Goal: Use online tool/utility: Utilize a website feature to perform a specific function

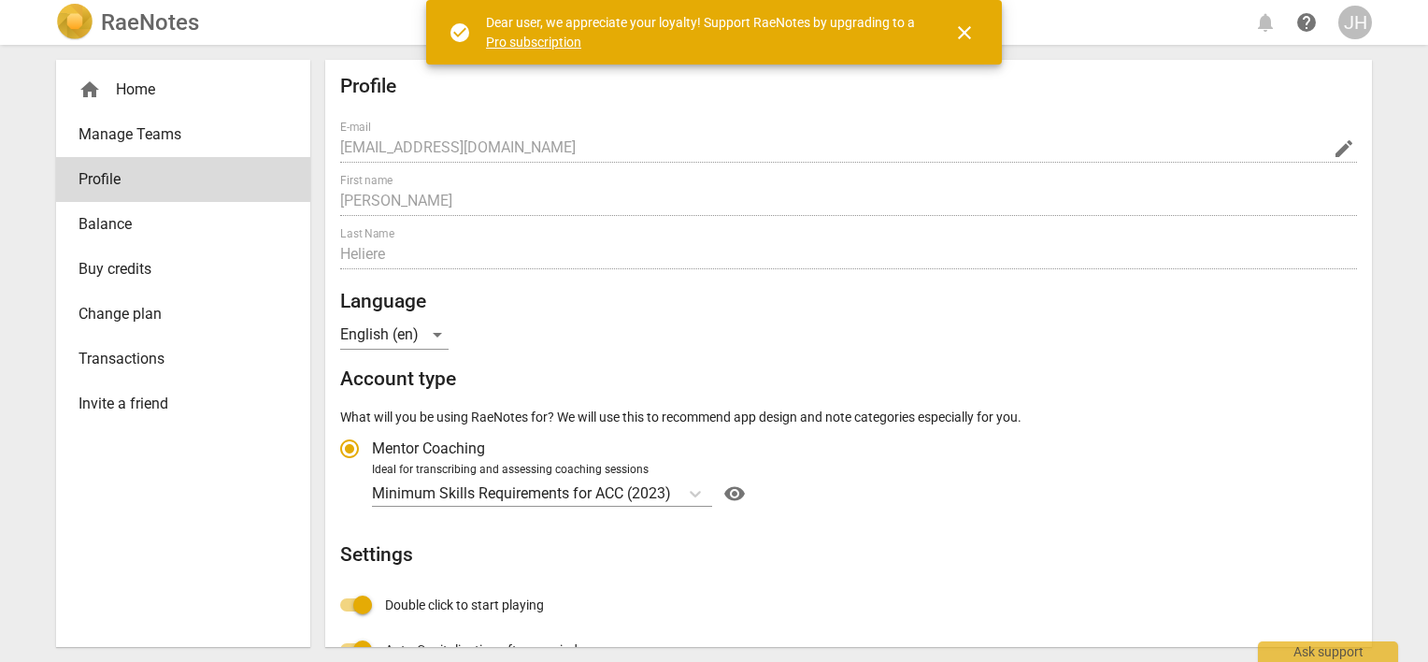
radio input "false"
click at [969, 26] on span "close" at bounding box center [964, 32] width 22 height 22
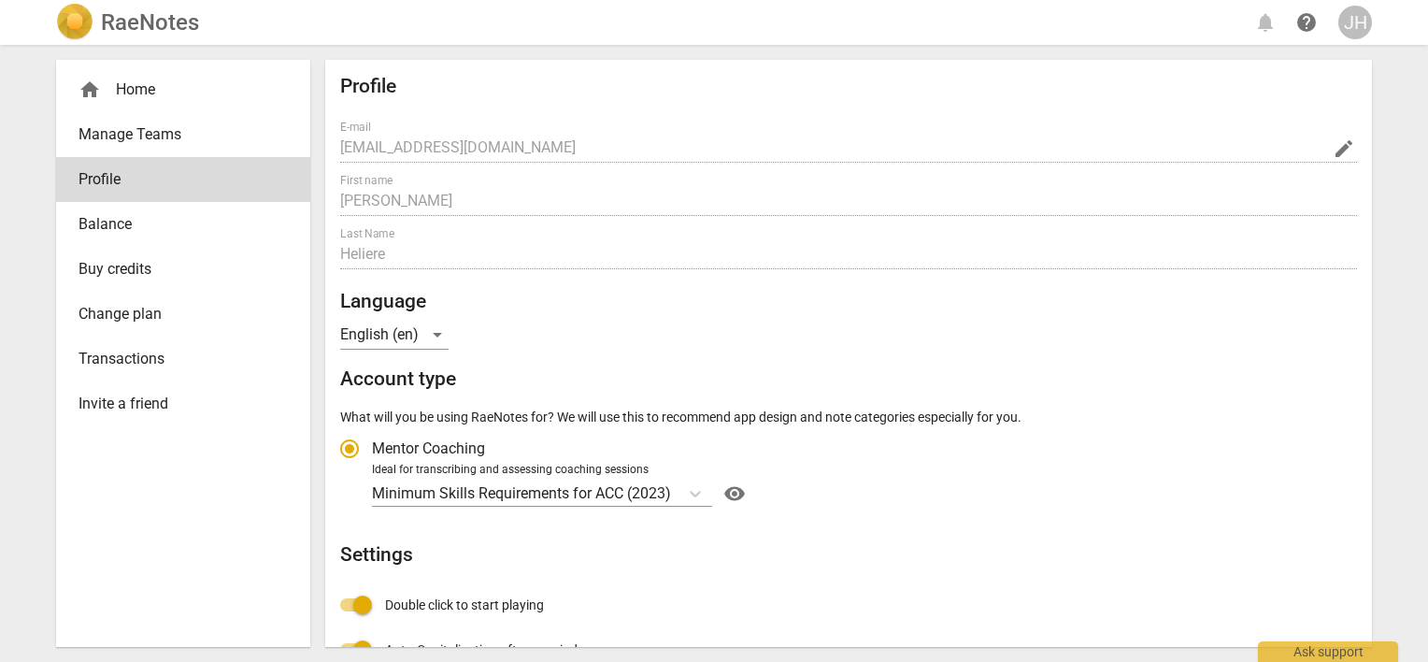
click at [93, 84] on span "home" at bounding box center [89, 89] width 22 height 22
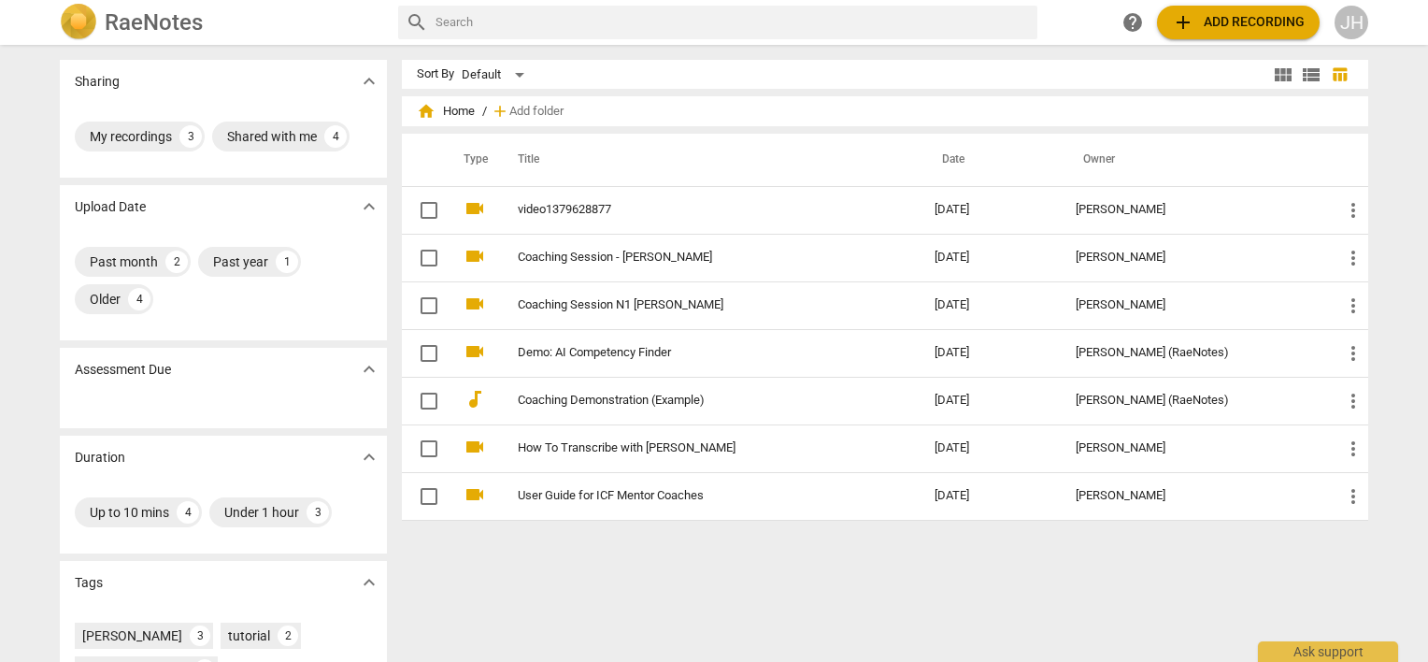
click at [609, 215] on link "video1379628877" at bounding box center [692, 210] width 349 height 14
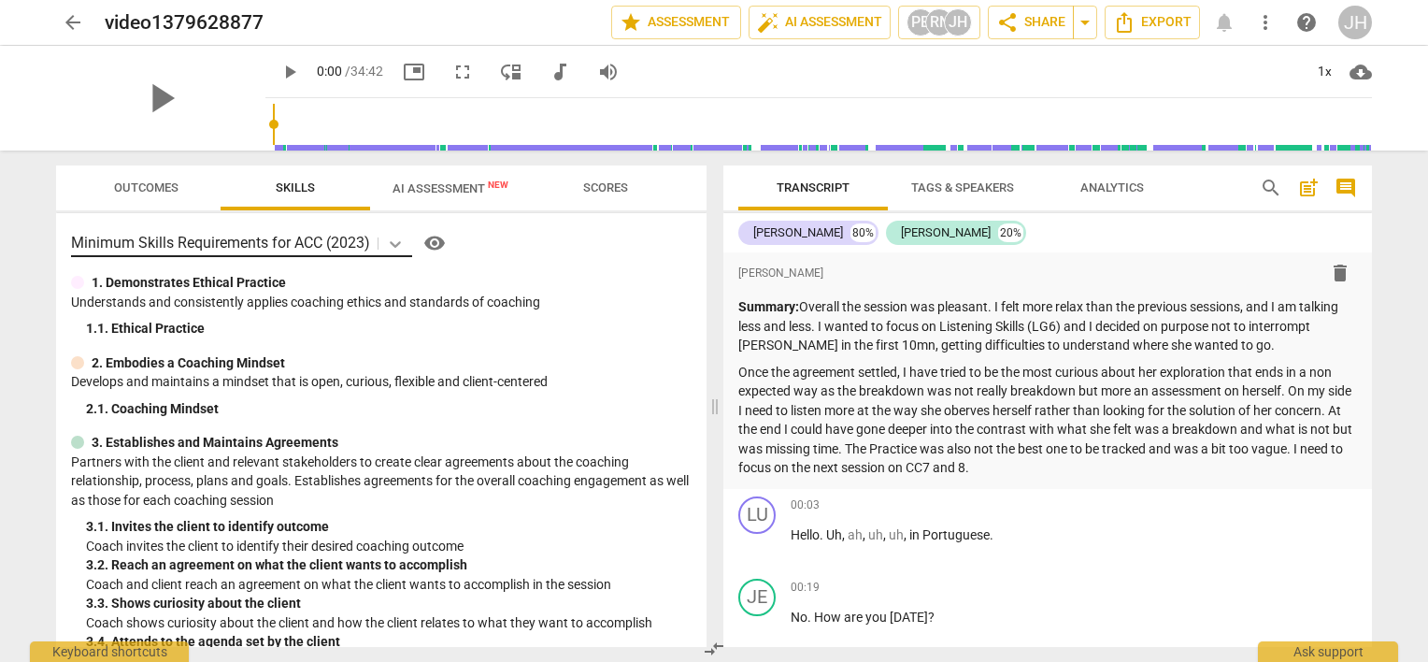
click at [402, 239] on icon at bounding box center [395, 244] width 19 height 19
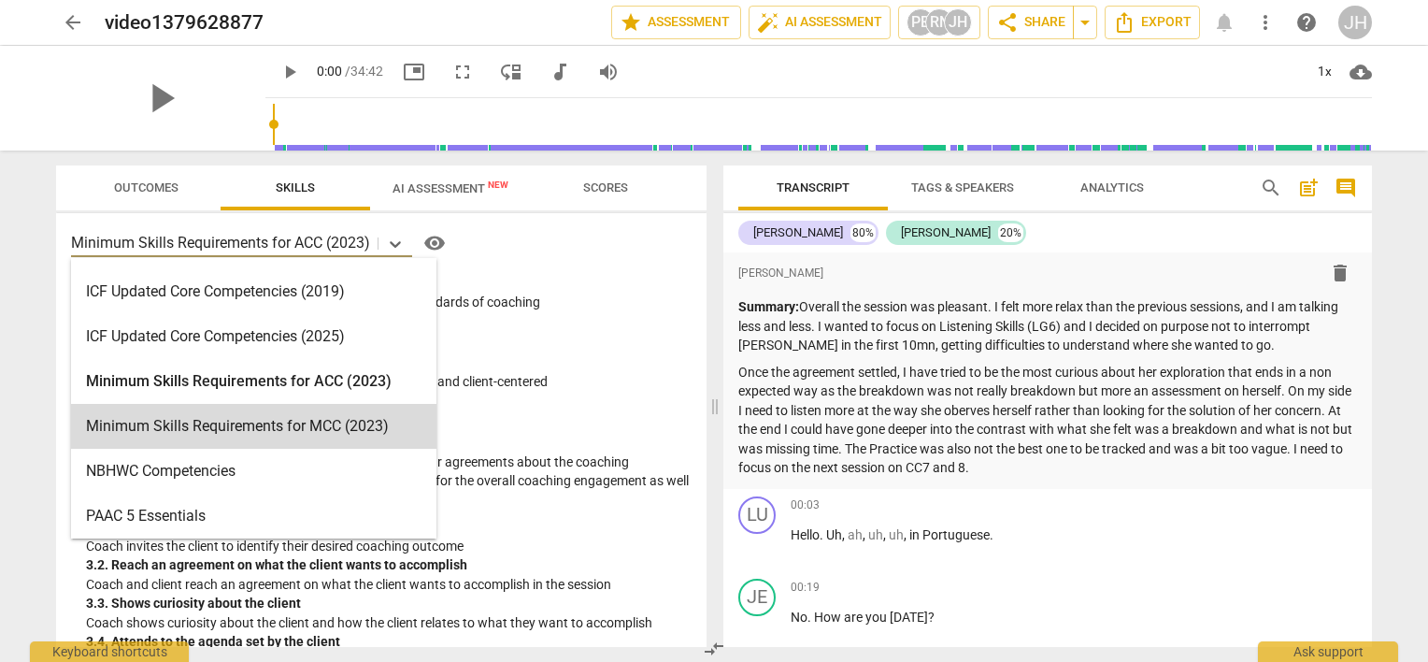
scroll to position [258, 0]
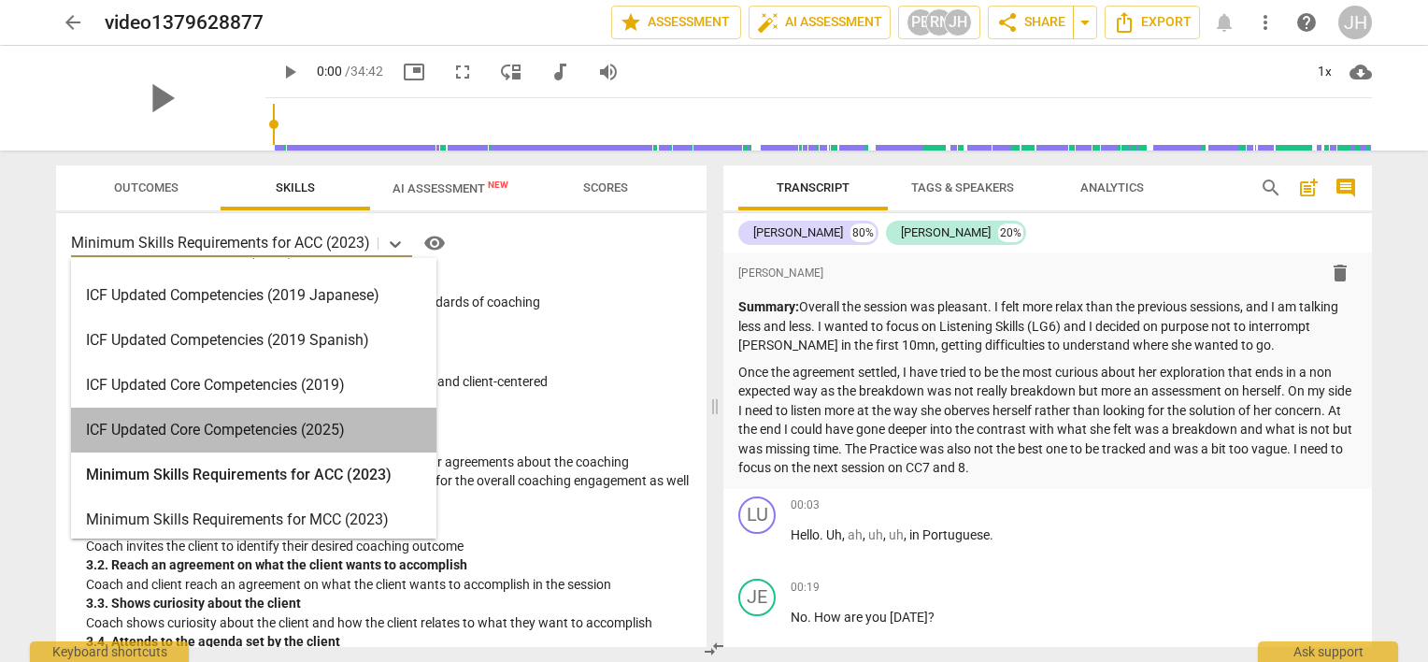
click at [316, 428] on div "ICF Updated Core Competencies (2025)" at bounding box center [253, 429] width 365 height 45
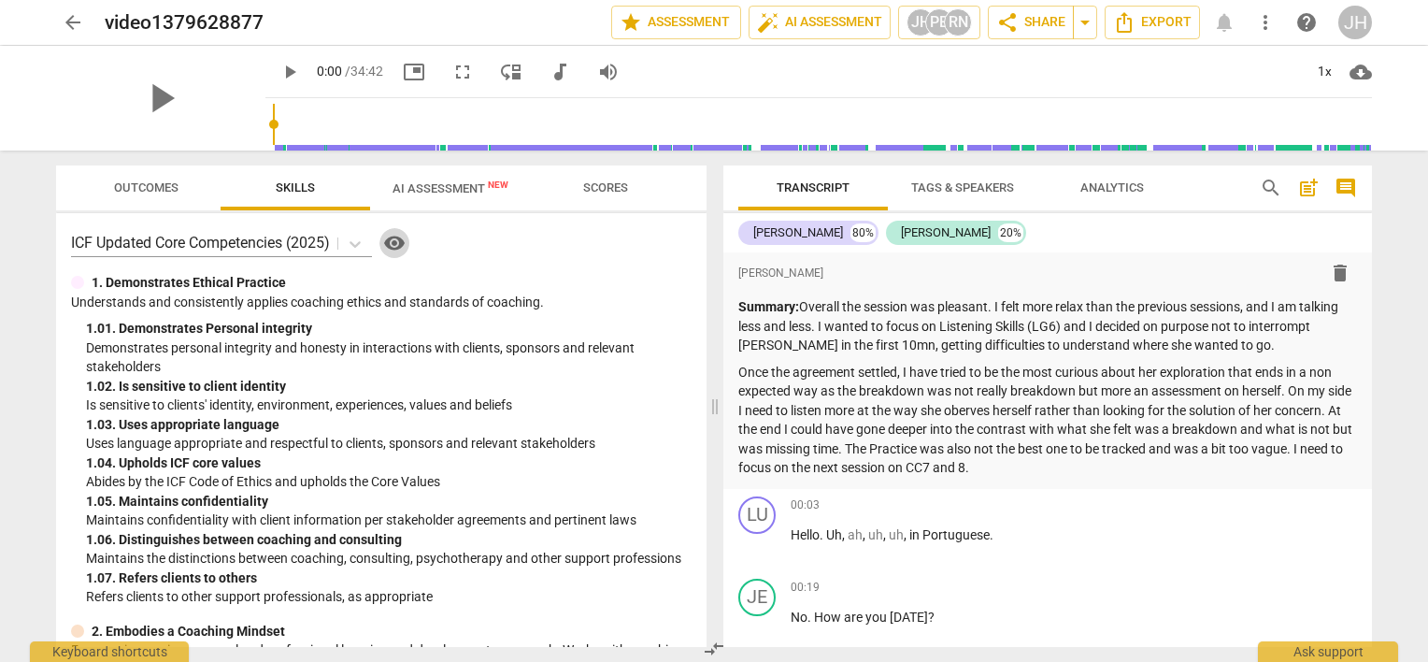
click at [399, 245] on span "visibility" at bounding box center [394, 243] width 22 height 22
click at [452, 184] on span "AI Assessment New" at bounding box center [450, 188] width 116 height 14
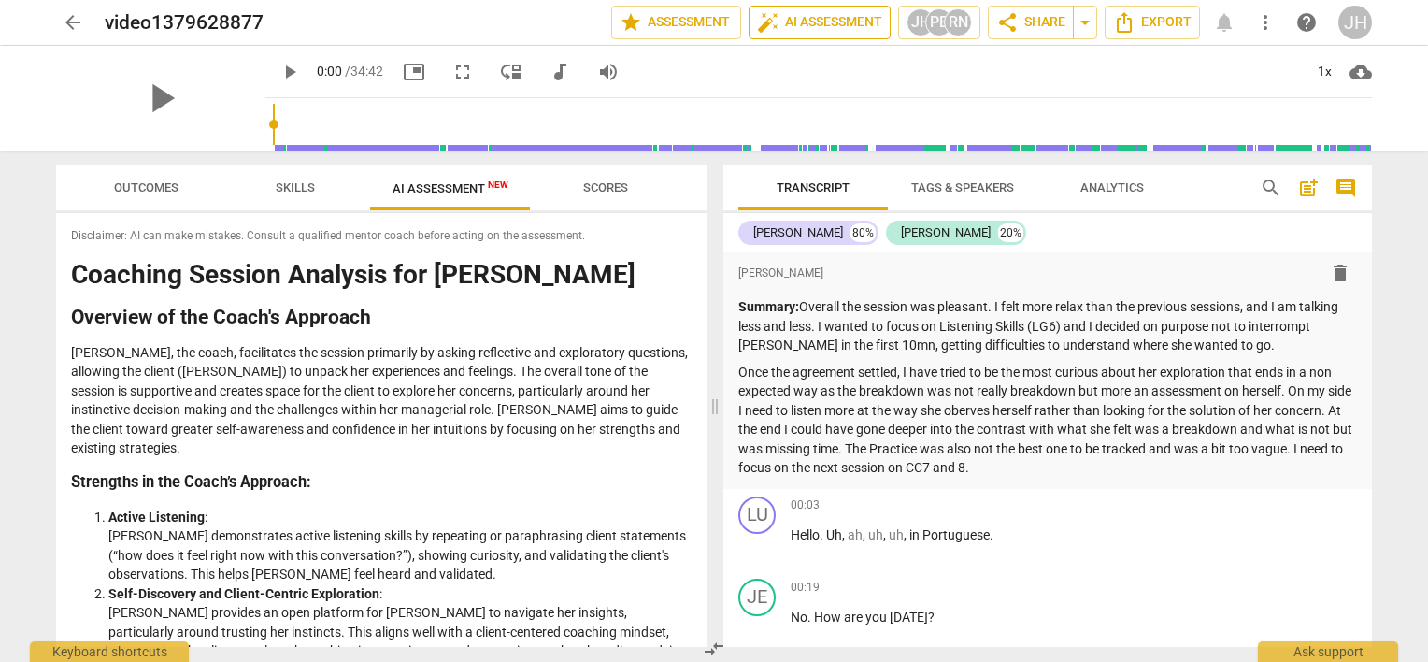
click at [803, 25] on span "auto_fix_high AI Assessment" at bounding box center [819, 22] width 125 height 22
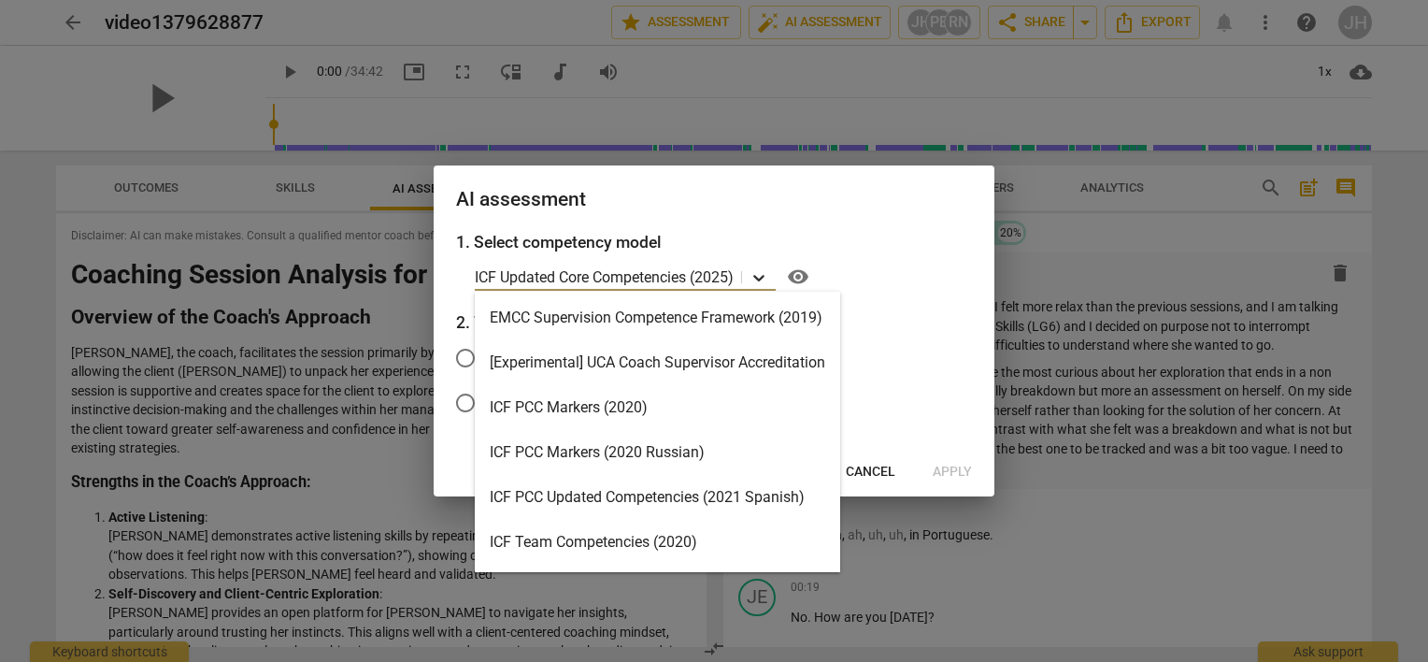
click at [768, 283] on icon at bounding box center [758, 277] width 19 height 19
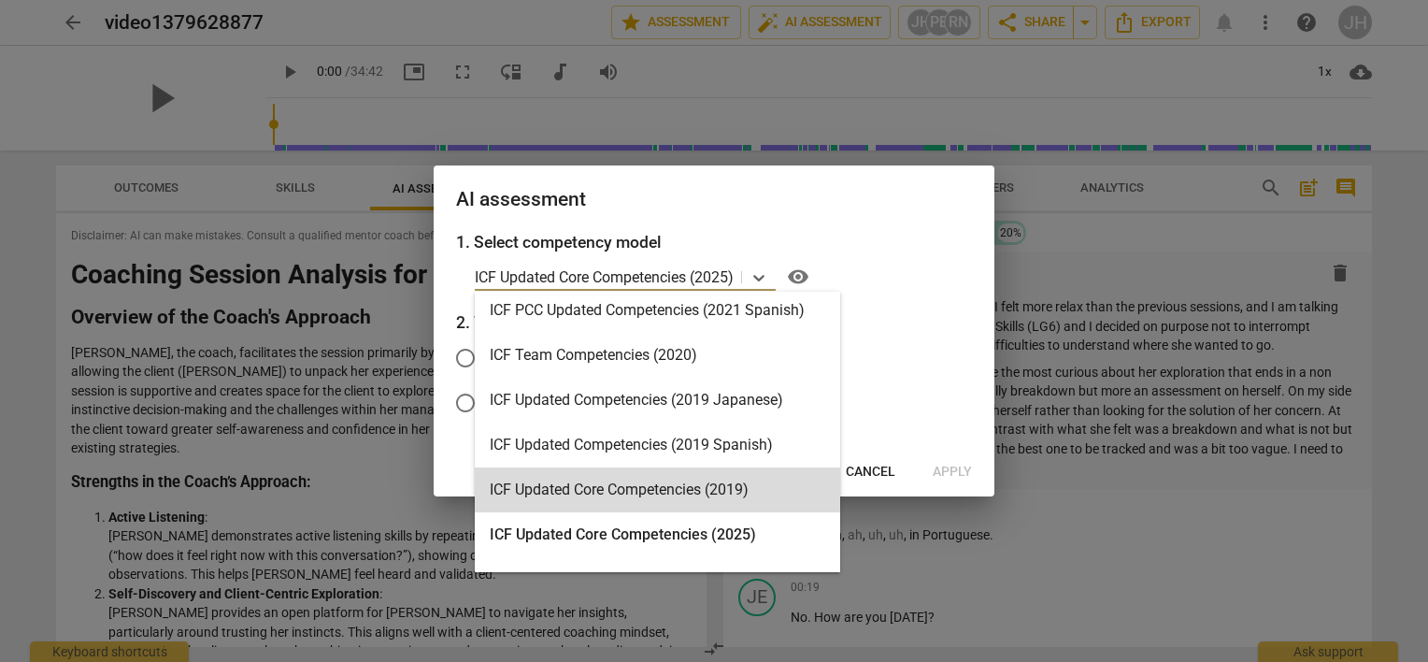
scroll to position [280, 0]
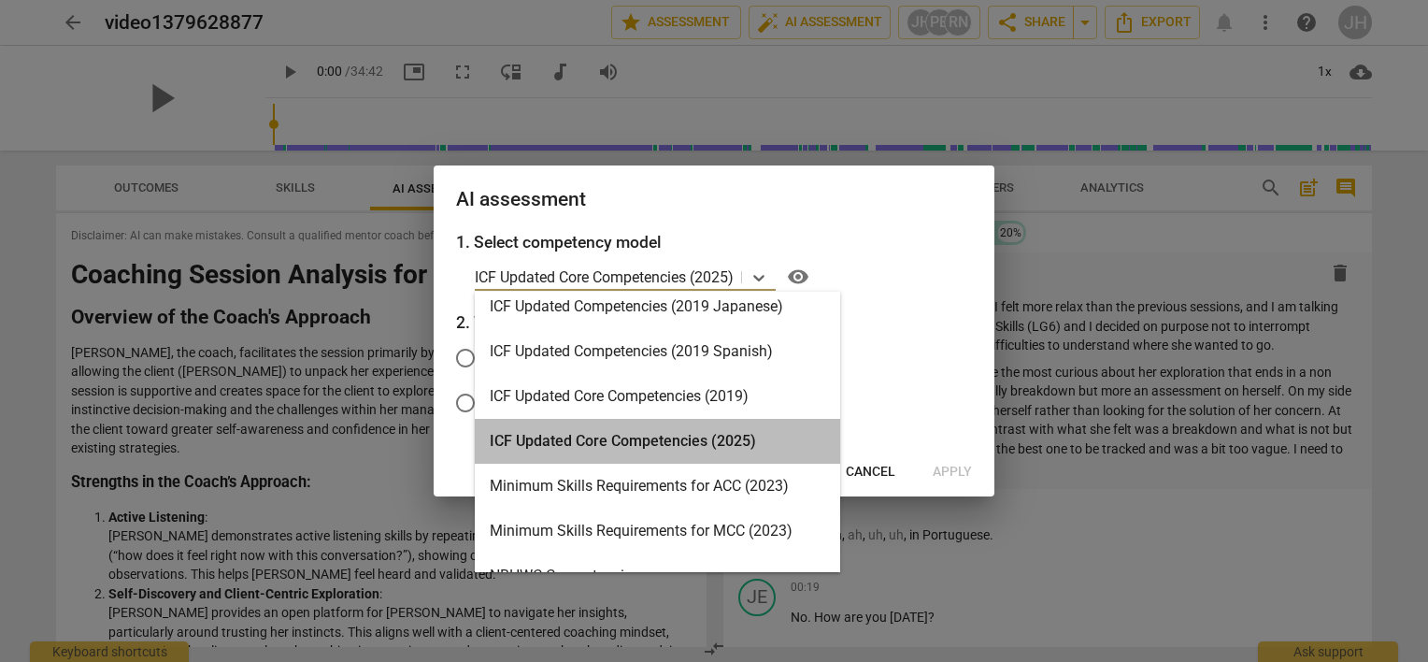
click at [696, 449] on div "ICF Updated Core Competencies (2025)" at bounding box center [657, 441] width 365 height 45
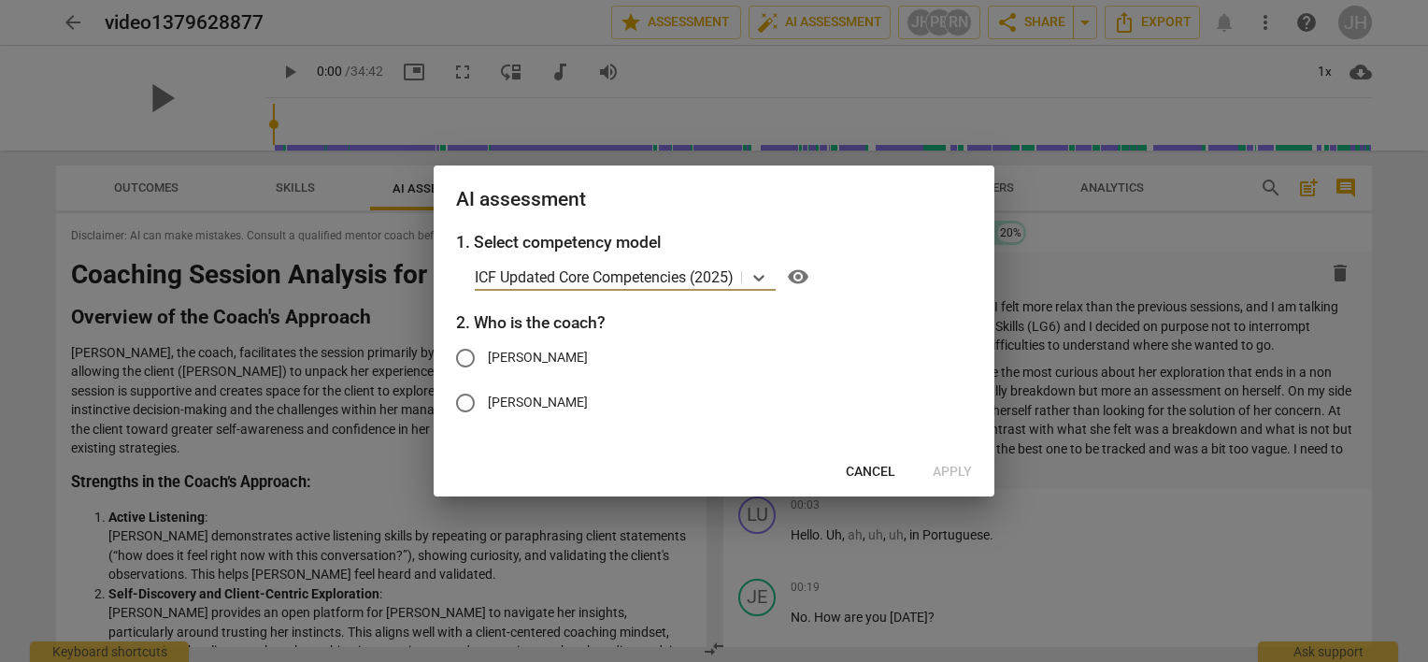
click at [463, 400] on input "[PERSON_NAME]" at bounding box center [465, 402] width 45 height 45
radio input "true"
click at [938, 469] on span "Apply" at bounding box center [952, 472] width 39 height 19
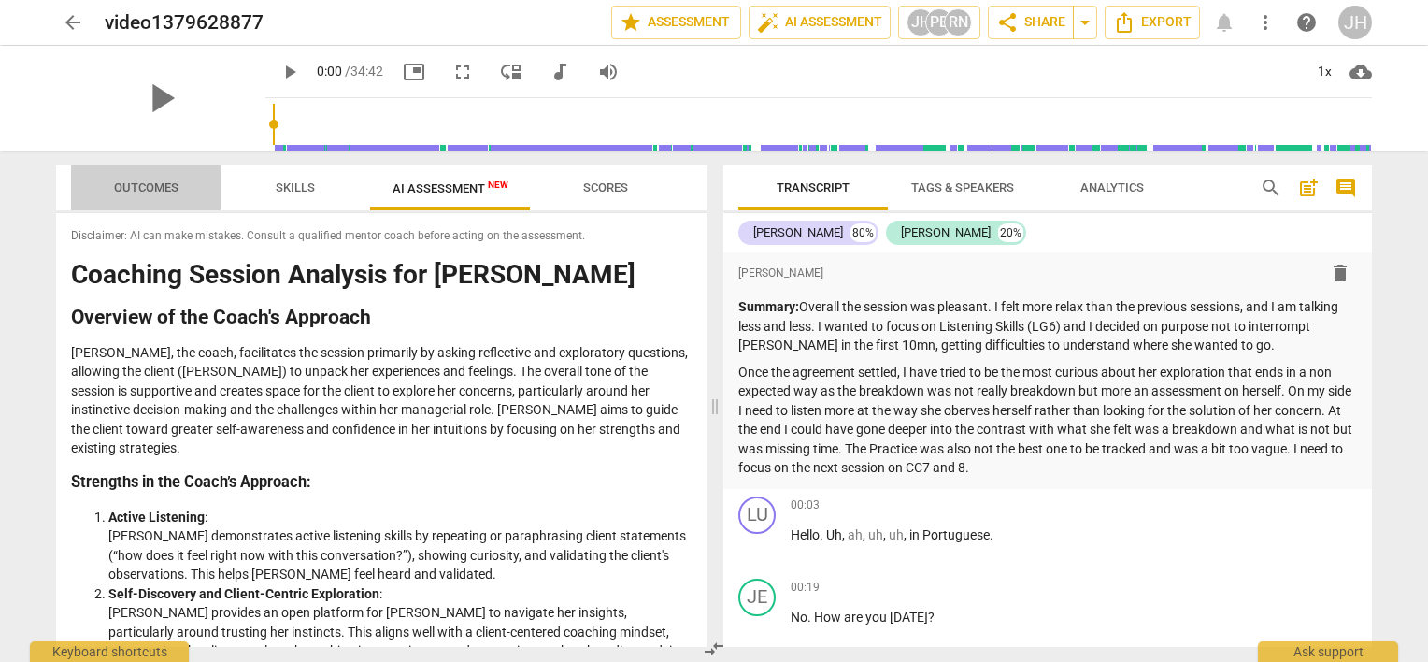
click at [153, 191] on span "Outcomes" at bounding box center [146, 187] width 64 height 14
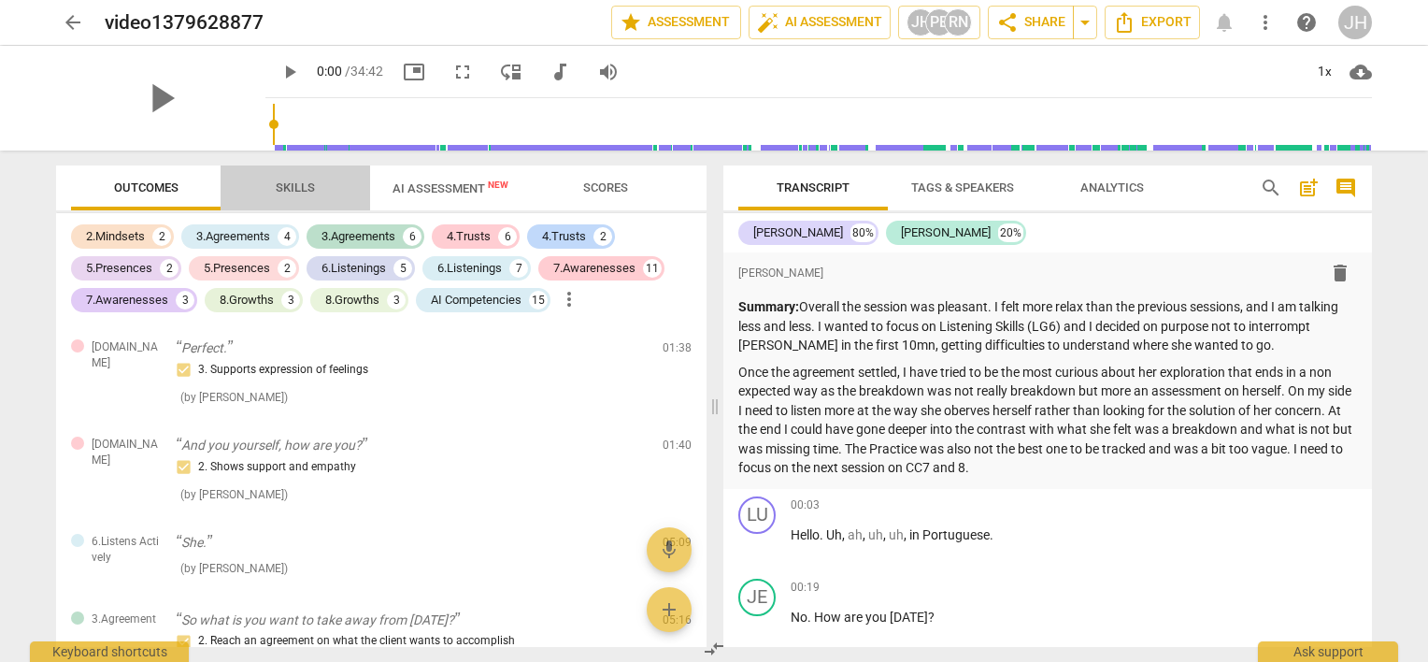
click at [255, 180] on span "Skills" at bounding box center [295, 188] width 84 height 25
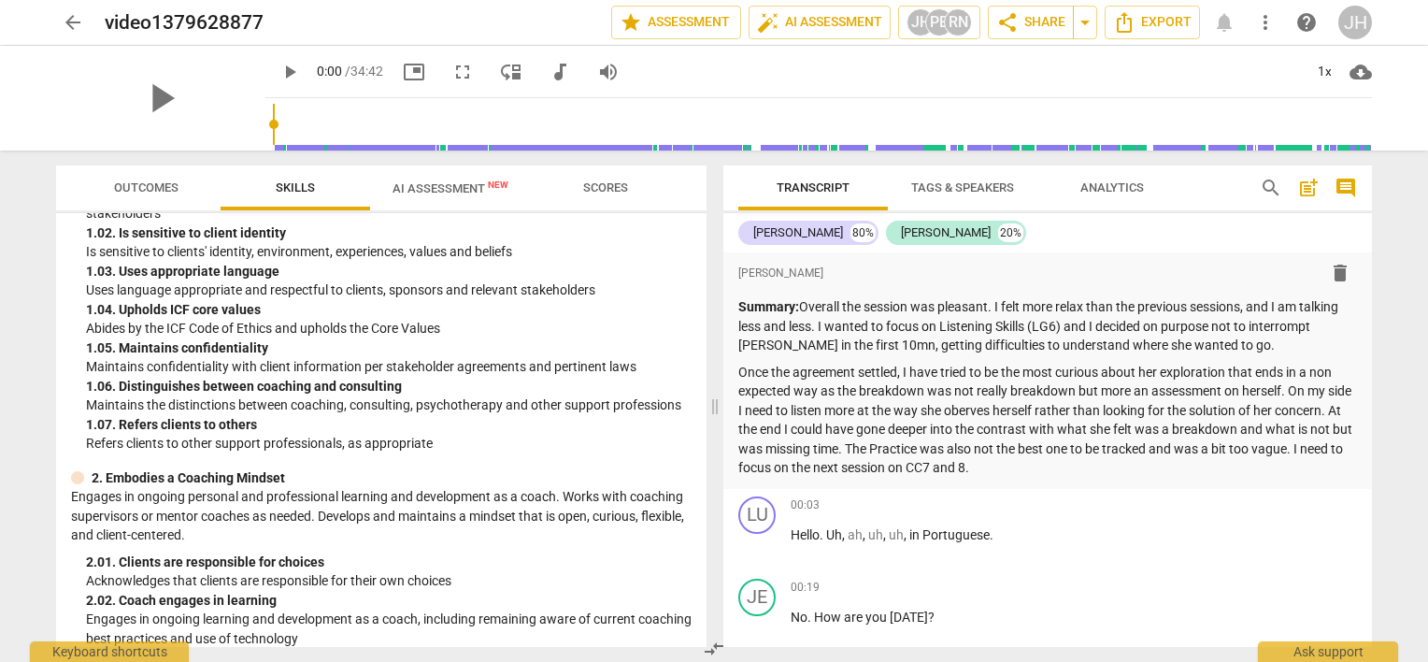
scroll to position [0, 0]
